Goal: Communication & Community: Answer question/provide support

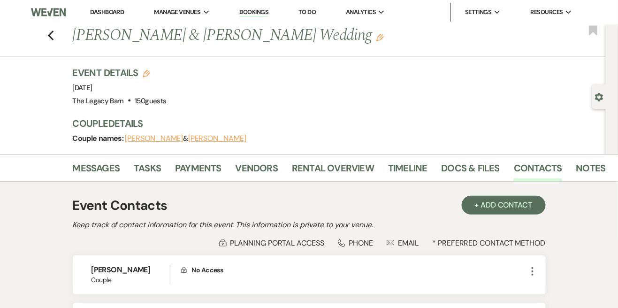
click at [104, 10] on link "Dashboard" at bounding box center [107, 12] width 34 height 8
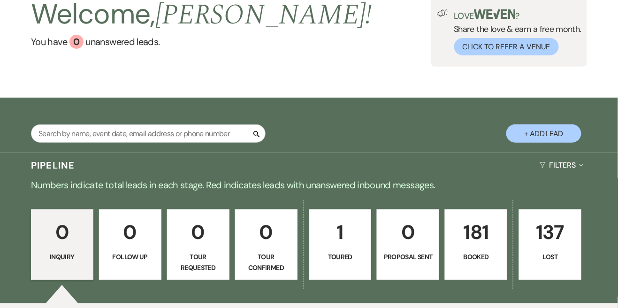
scroll to position [61, 0]
click at [476, 239] on p "181" at bounding box center [476, 231] width 50 height 31
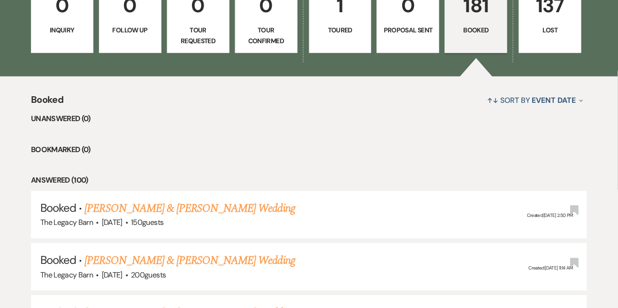
scroll to position [293, 0]
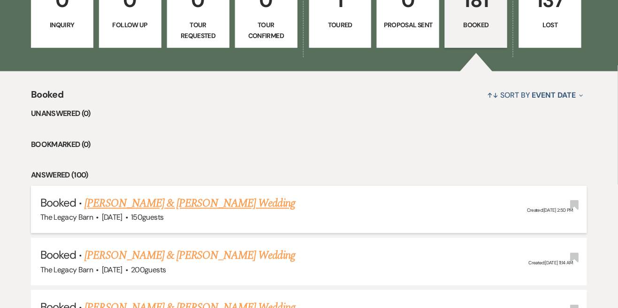
click at [138, 205] on link "[PERSON_NAME] & [PERSON_NAME] Wedding" at bounding box center [189, 203] width 210 height 17
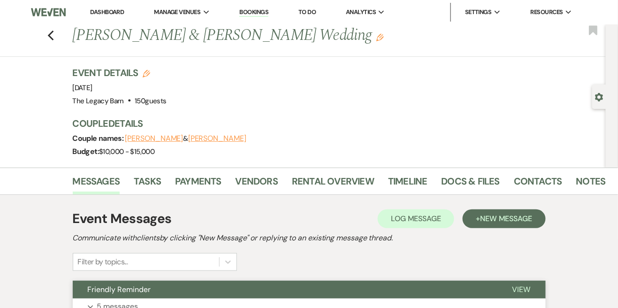
click at [96, 294] on span "Friendly Reminder" at bounding box center [119, 289] width 63 height 10
click at [502, 219] on span "New Message" at bounding box center [506, 219] width 52 height 10
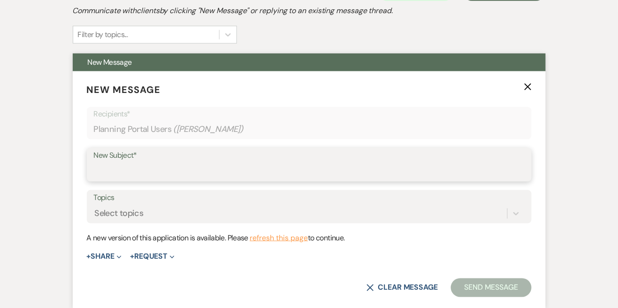
click at [107, 173] on input "New Subject*" at bounding box center [309, 171] width 431 height 18
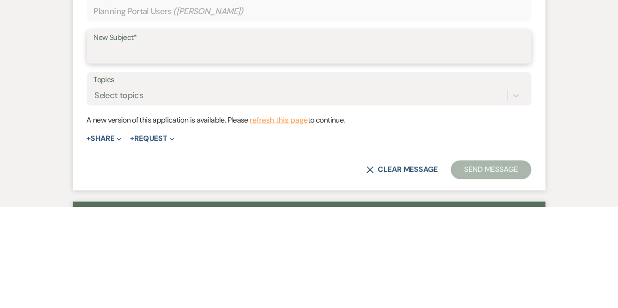
scroll to position [244, 0]
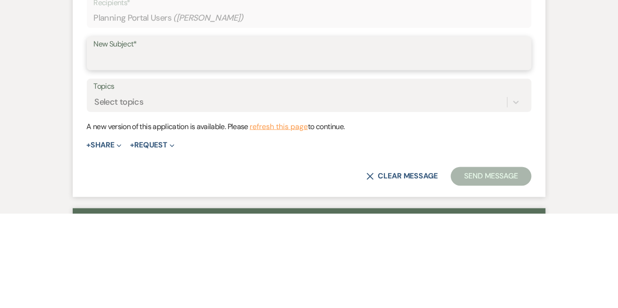
type input "Accessing the venue and other important reminders"
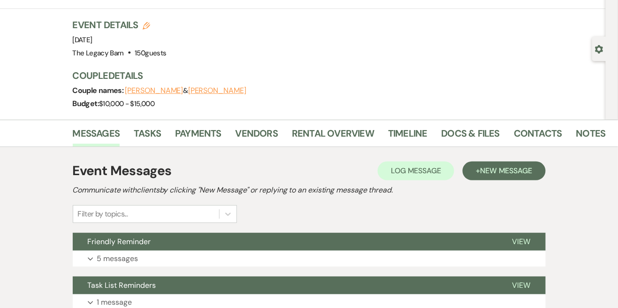
scroll to position [50, 0]
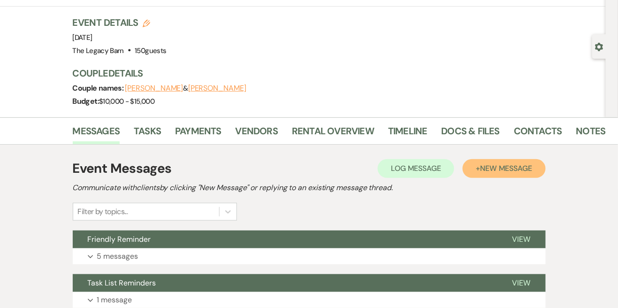
click at [492, 163] on span "New Message" at bounding box center [506, 168] width 52 height 10
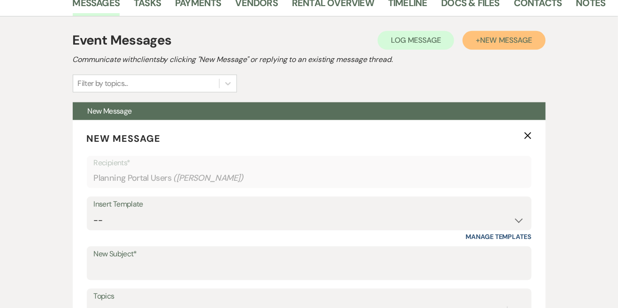
scroll to position [186, 0]
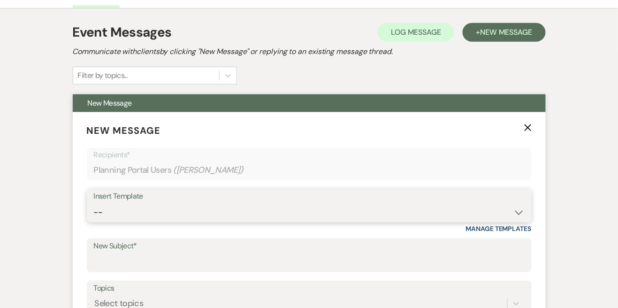
click at [96, 211] on select "-- Documents for Conversion Planning Portal Introduction Initial Inquiry Respon…" at bounding box center [309, 212] width 431 height 18
select select "3949"
click at [94, 203] on select "-- Documents for Conversion Planning Portal Introduction Initial Inquiry Respon…" at bounding box center [309, 212] width 431 height 18
type input "Accessing the venue and other important reminders"
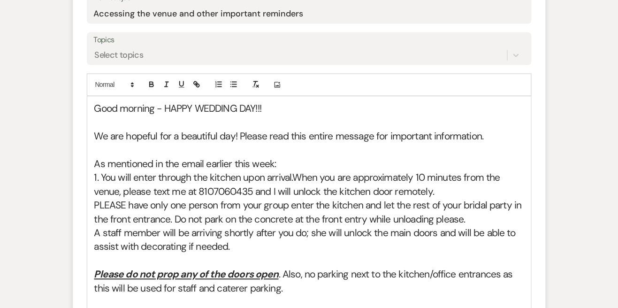
scroll to position [447, 0]
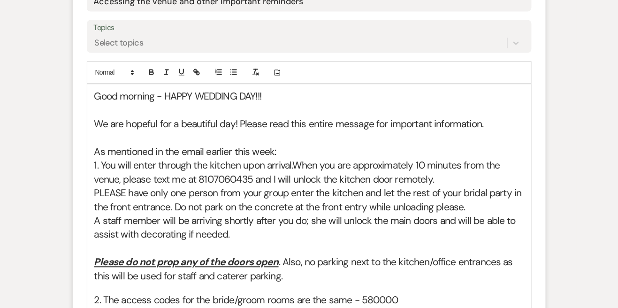
click at [101, 155] on h2 "As mentioned in the email earlier this week:" at bounding box center [309, 153] width 430 height 14
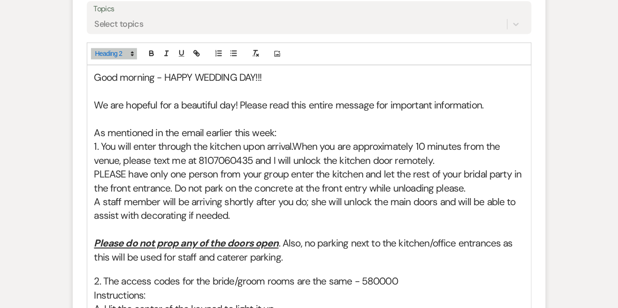
scroll to position [492, 0]
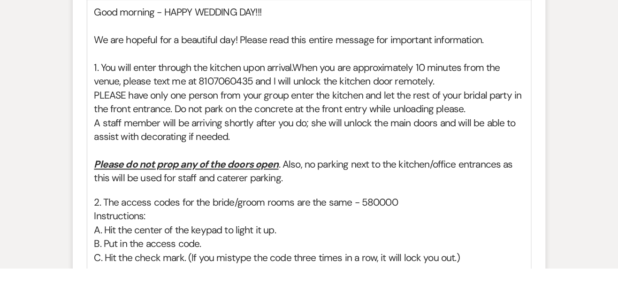
click at [106, 110] on span "1. You will enter through the kitchen upon arrival." at bounding box center [193, 106] width 199 height 13
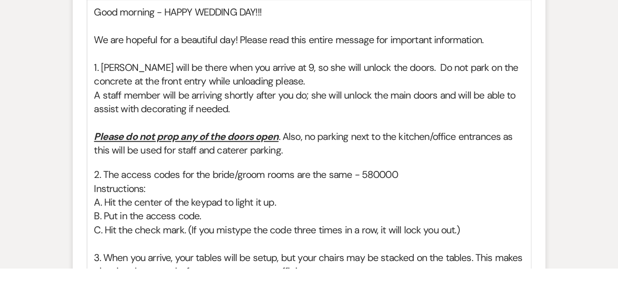
click at [95, 137] on span "A staff member will be arriving shortly after you do; she will unlock the main …" at bounding box center [306, 141] width 424 height 27
click at [95, 136] on span "A staff member will be arriving shortly after you do; she will unlock the main …" at bounding box center [306, 141] width 424 height 27
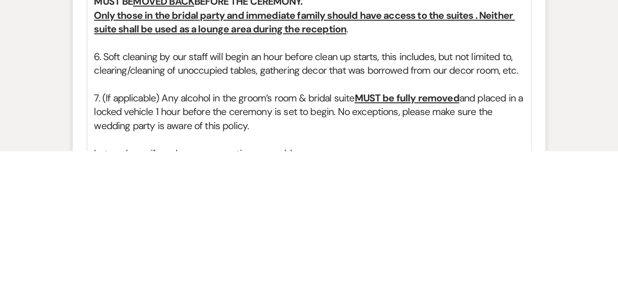
scroll to position [732, 0]
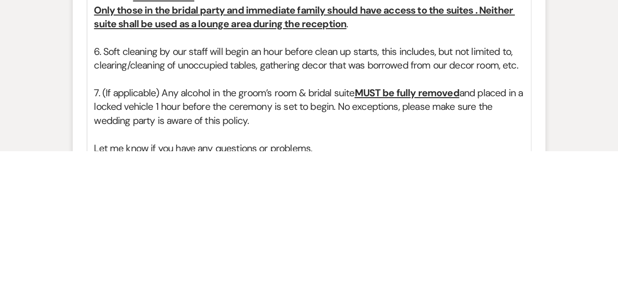
click at [157, 252] on h2 "7. (If applicable) Any alcohol in the groom’s room & bridal suite MUST be fully…" at bounding box center [309, 263] width 430 height 41
click at [162, 252] on h2 "7. (If applicable) Any alcohol in the groom’s room & bridal suite MUST be fully…" at bounding box center [309, 263] width 430 height 41
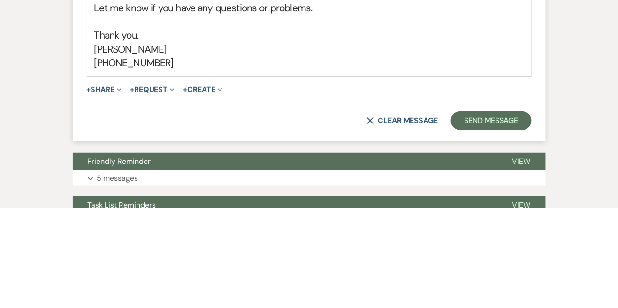
scroll to position [929, 0]
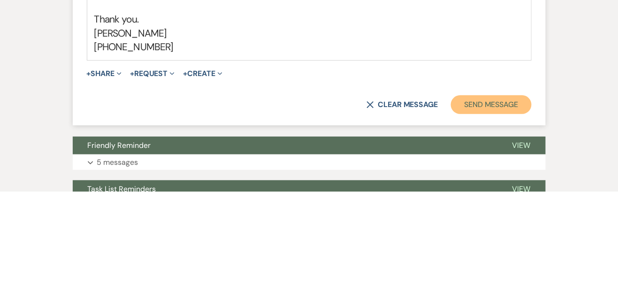
click at [491, 223] on button "Send Message" at bounding box center [491, 221] width 80 height 19
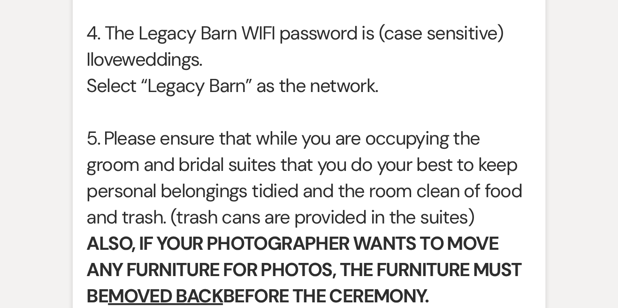
scroll to position [580, 0]
